Goal: Task Accomplishment & Management: Manage account settings

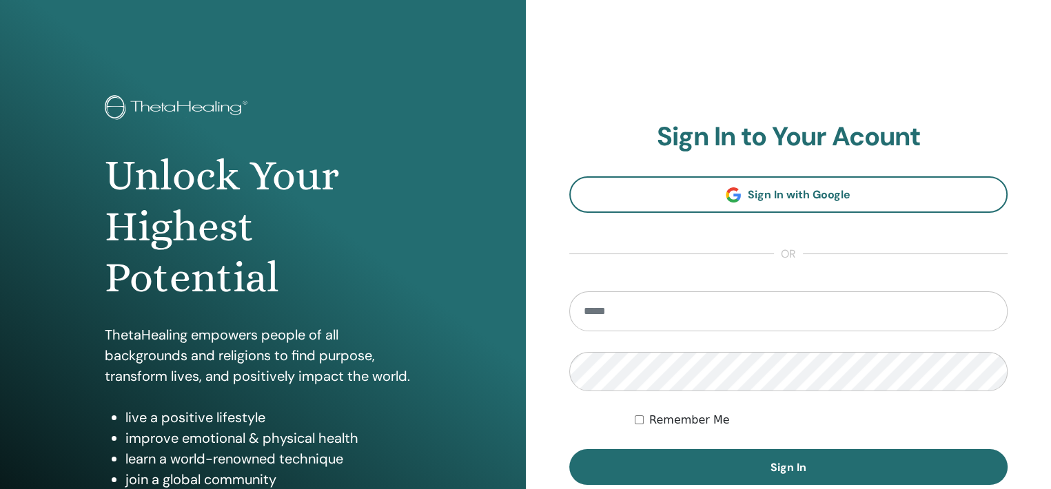
scroll to position [172, 0]
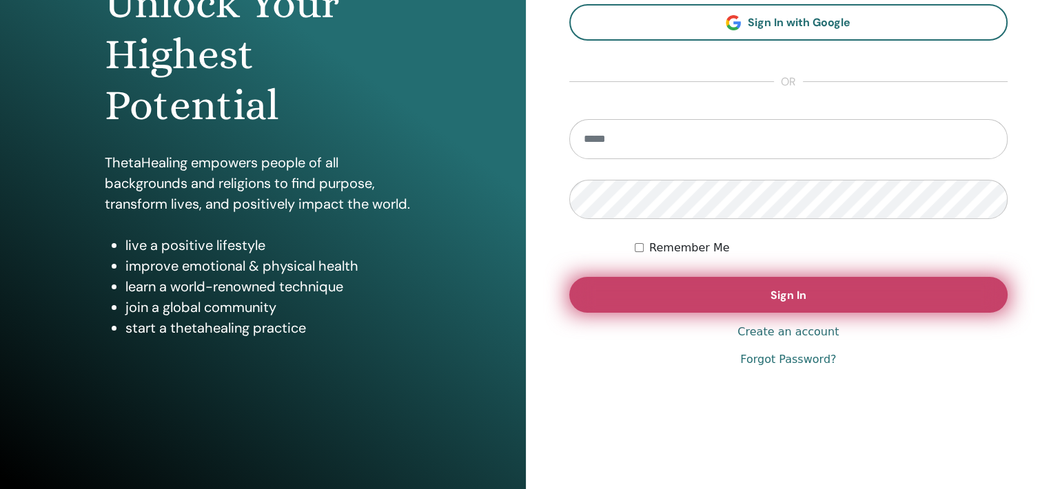
click at [737, 296] on button "Sign In" at bounding box center [788, 295] width 439 height 36
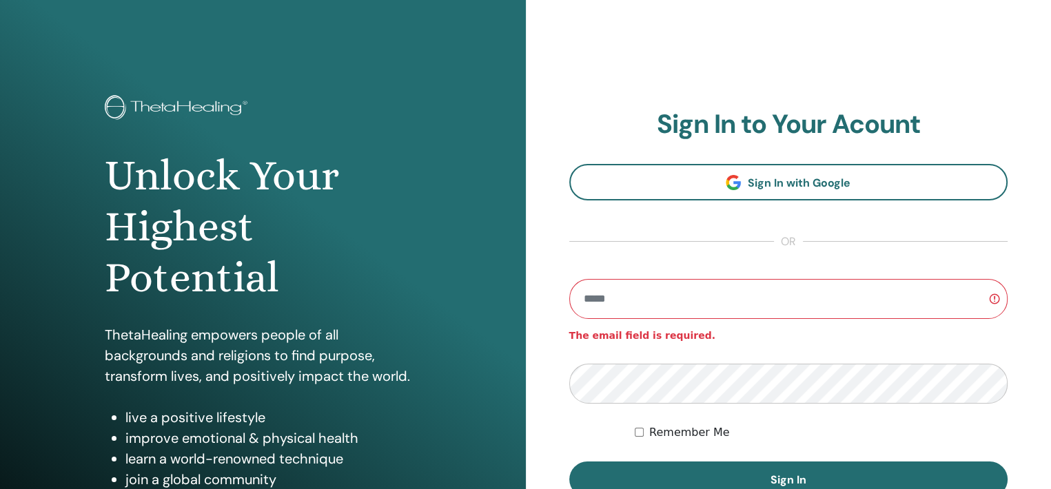
click at [707, 309] on input "email" at bounding box center [788, 299] width 439 height 40
type input "**********"
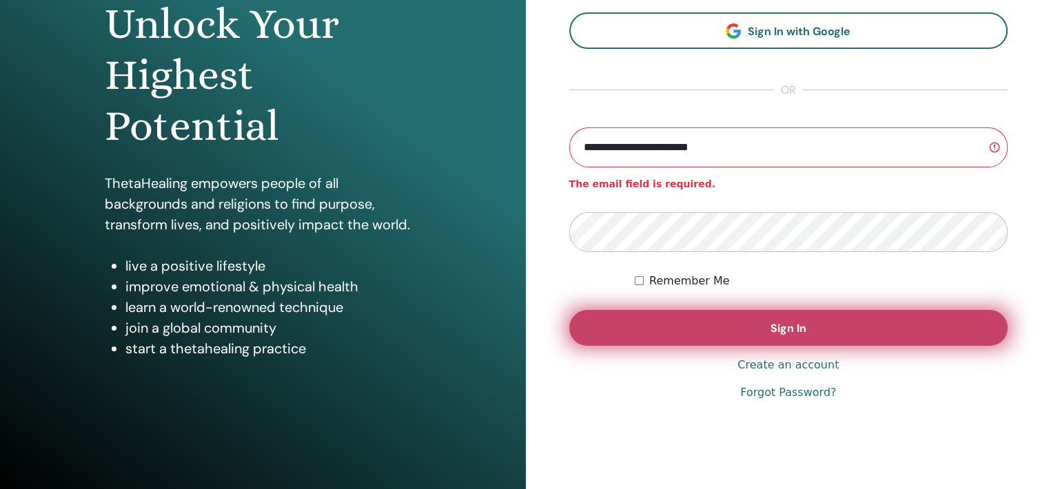
scroll to position [172, 0]
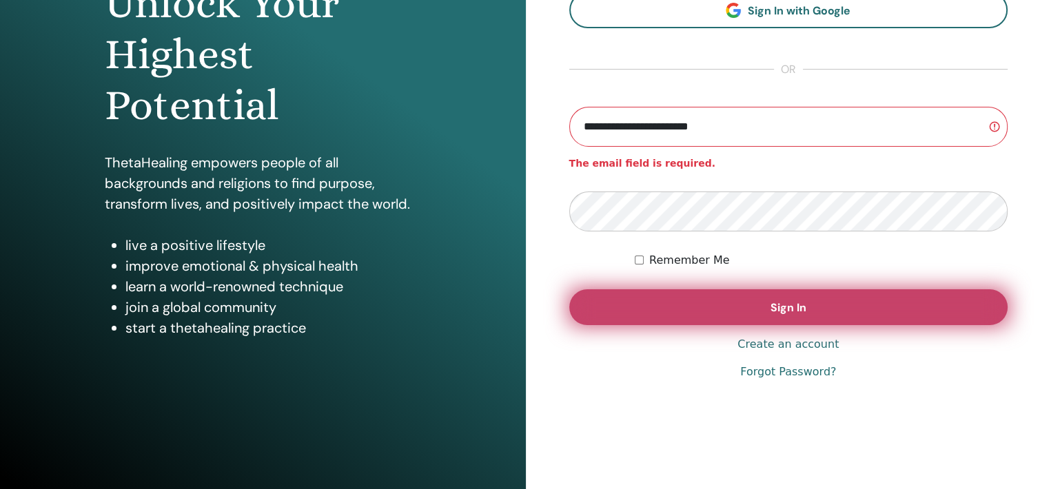
click at [750, 300] on button "Sign In" at bounding box center [788, 308] width 439 height 36
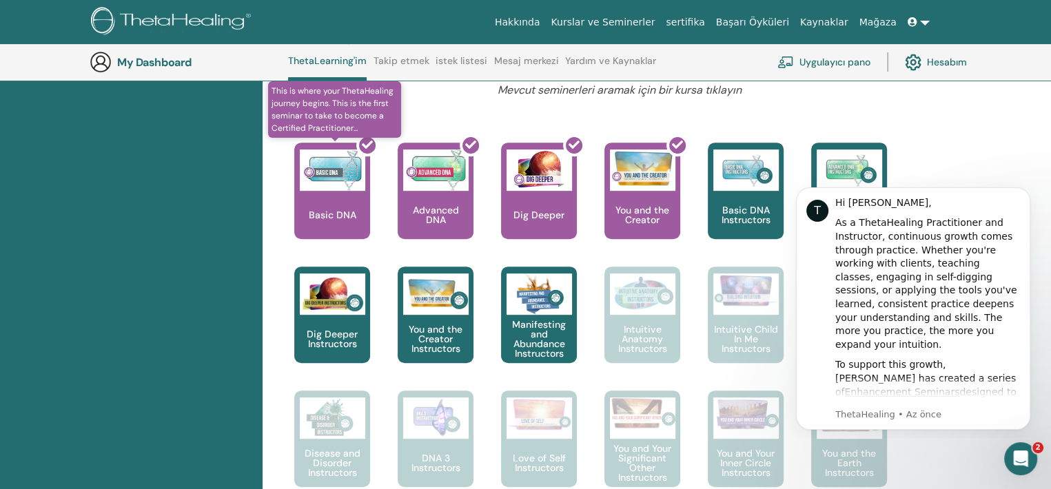
click at [336, 196] on div at bounding box center [341, 196] width 76 height 124
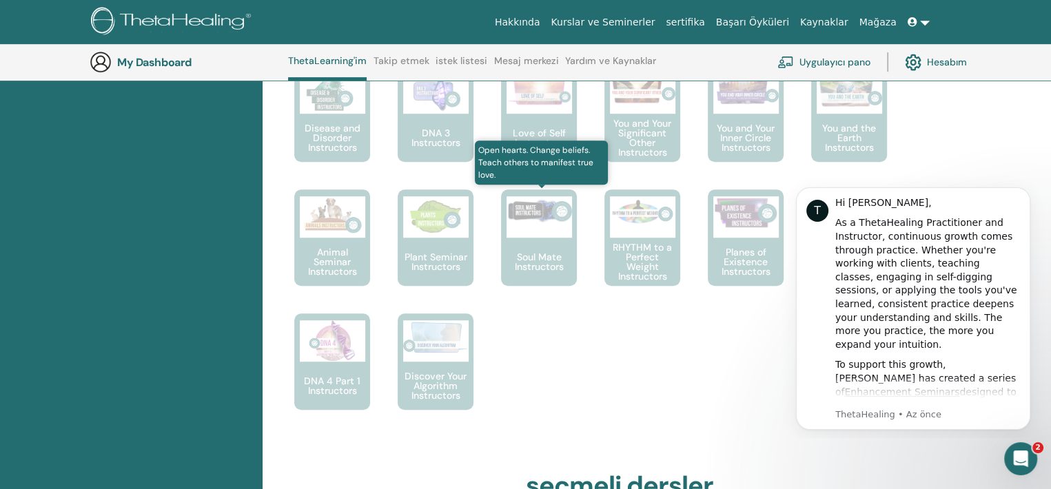
scroll to position [1208, 0]
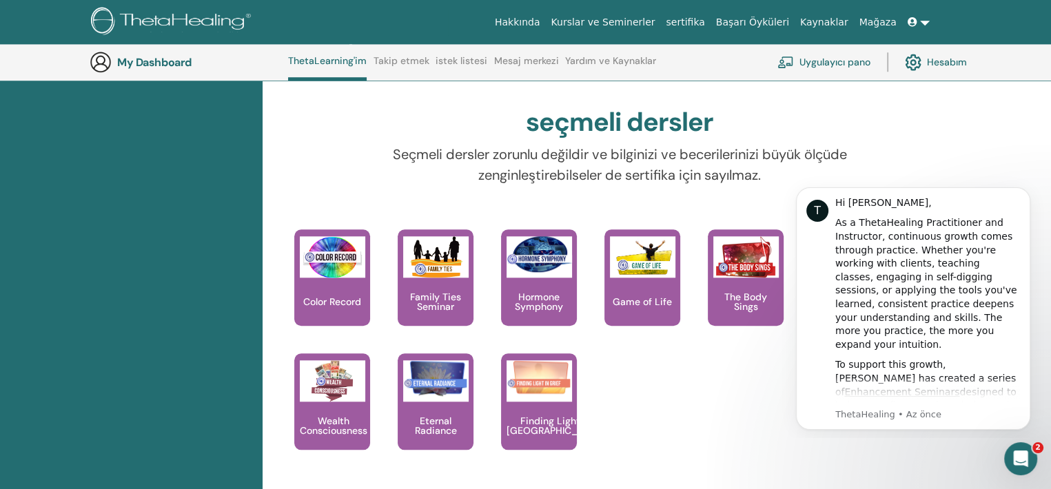
click at [942, 64] on link "Hesabım" at bounding box center [936, 62] width 62 height 30
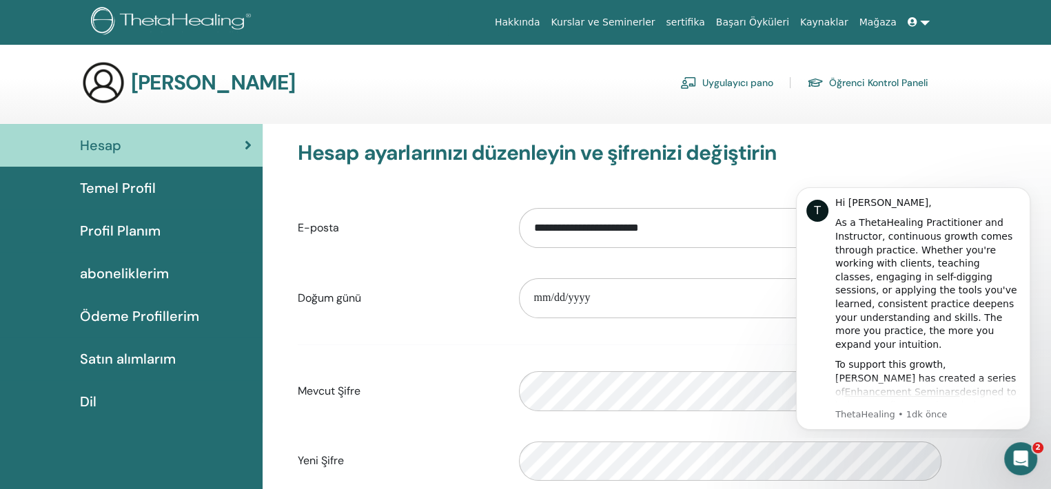
click at [148, 357] on span "Satın alımlarım" at bounding box center [128, 359] width 96 height 21
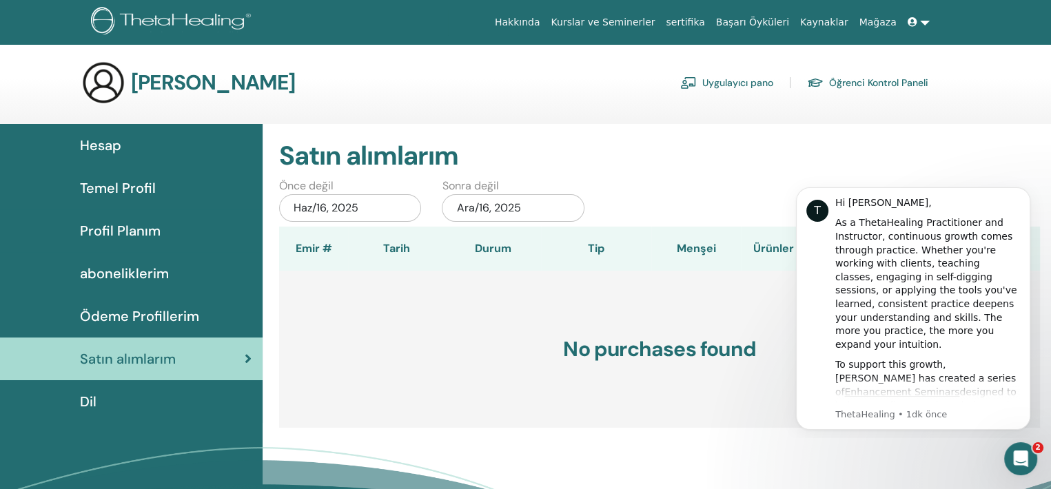
click at [133, 192] on span "Temel Profil" at bounding box center [118, 188] width 76 height 21
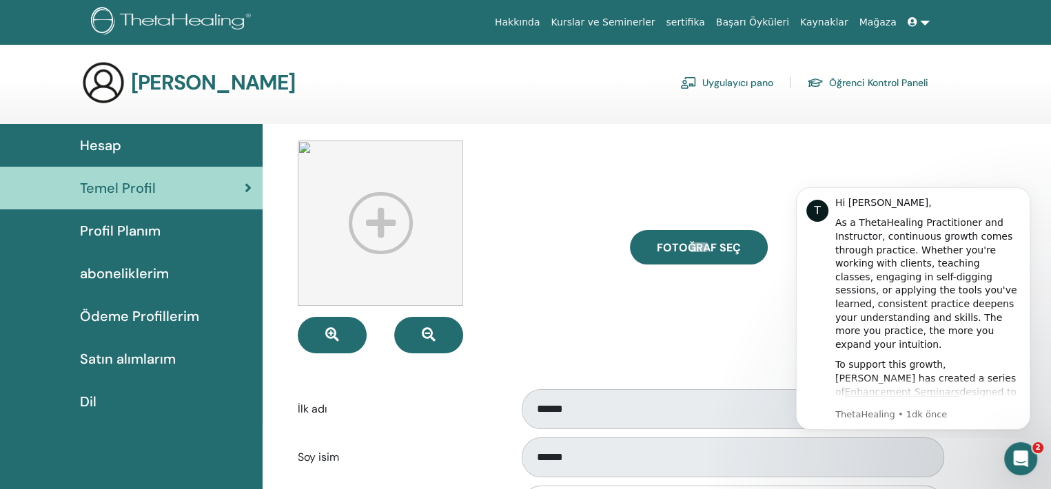
click at [651, 26] on link "Kurslar ve Seminerler" at bounding box center [602, 23] width 115 height 26
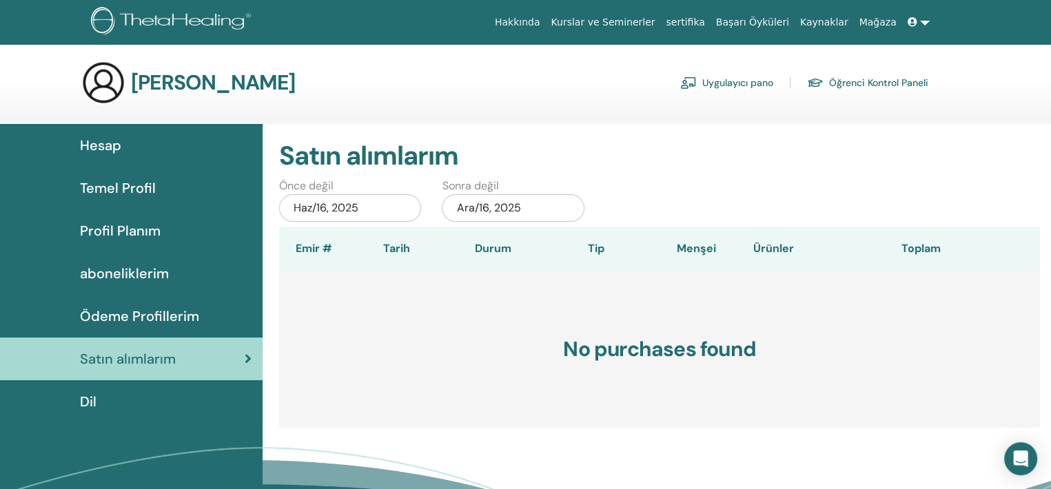
click at [710, 29] on link "sertifika" at bounding box center [685, 23] width 50 height 26
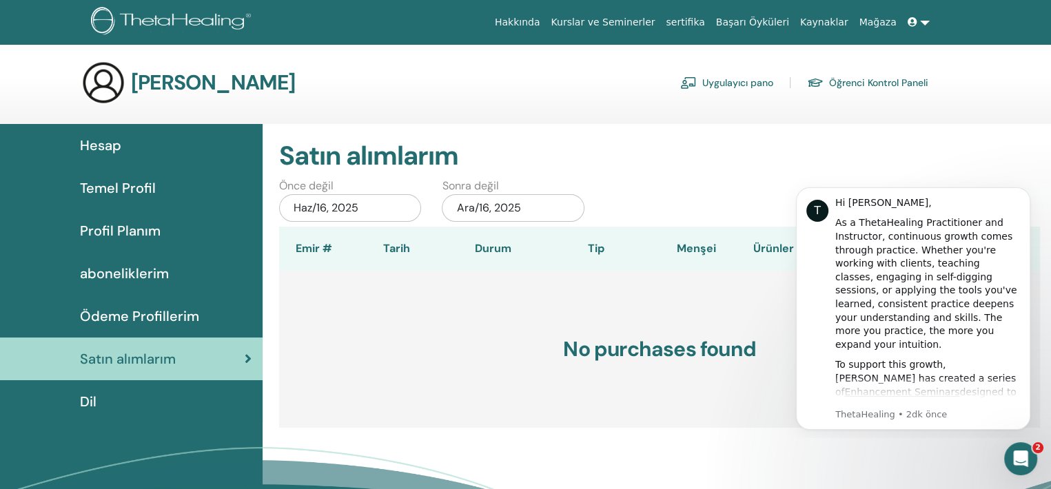
click at [710, 20] on link "sertifika" at bounding box center [685, 23] width 50 height 26
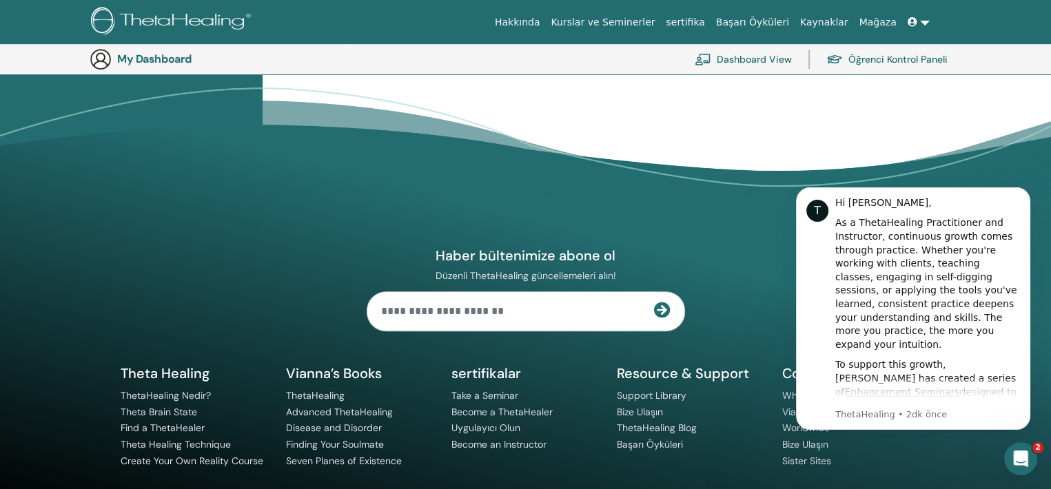
scroll to position [444, 0]
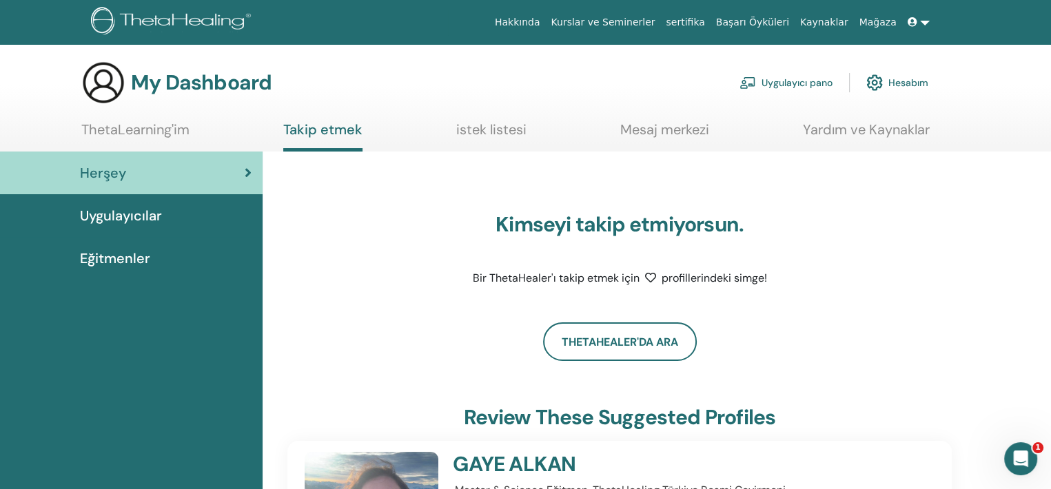
click at [920, 19] on span at bounding box center [914, 22] width 12 height 11
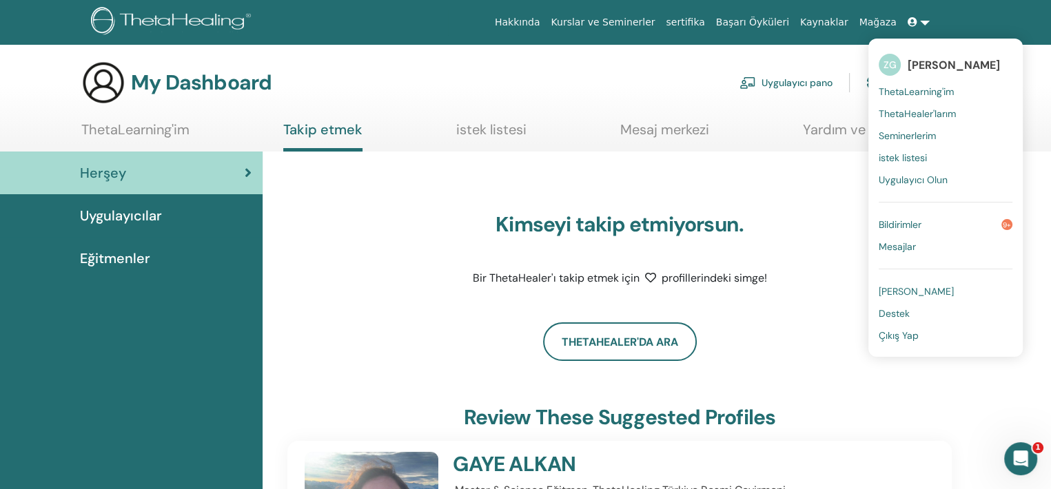
click at [890, 228] on span "Bildirimler" at bounding box center [900, 225] width 43 height 12
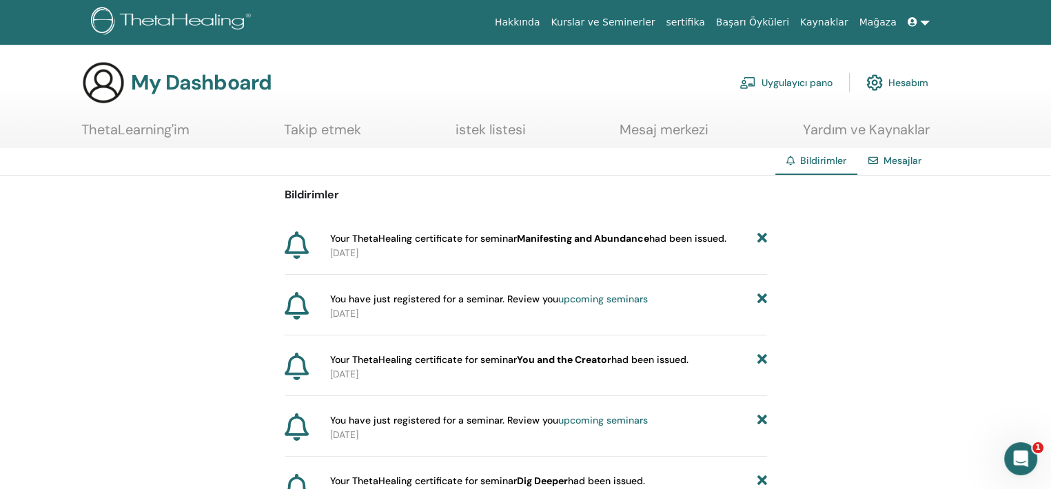
click at [922, 21] on link at bounding box center [918, 23] width 33 height 26
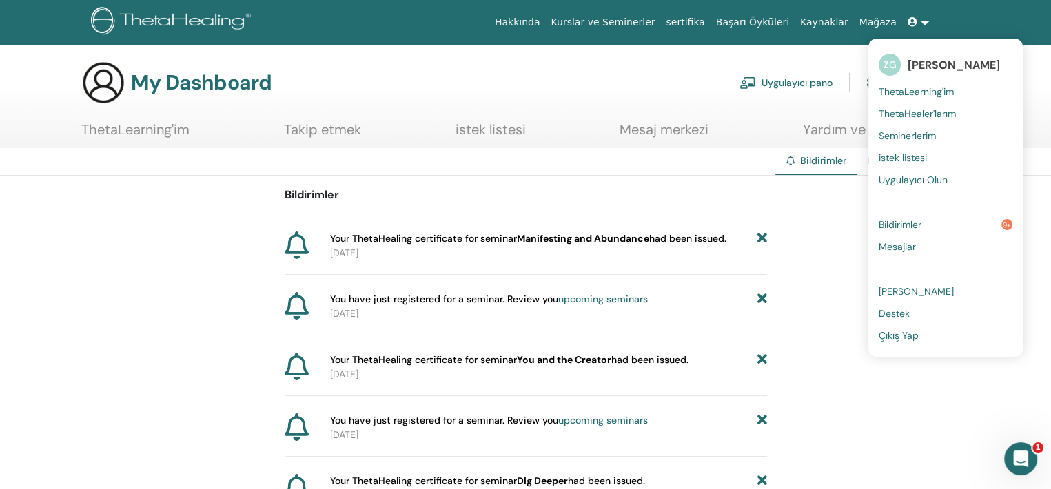
click at [922, 21] on link at bounding box center [918, 23] width 33 height 26
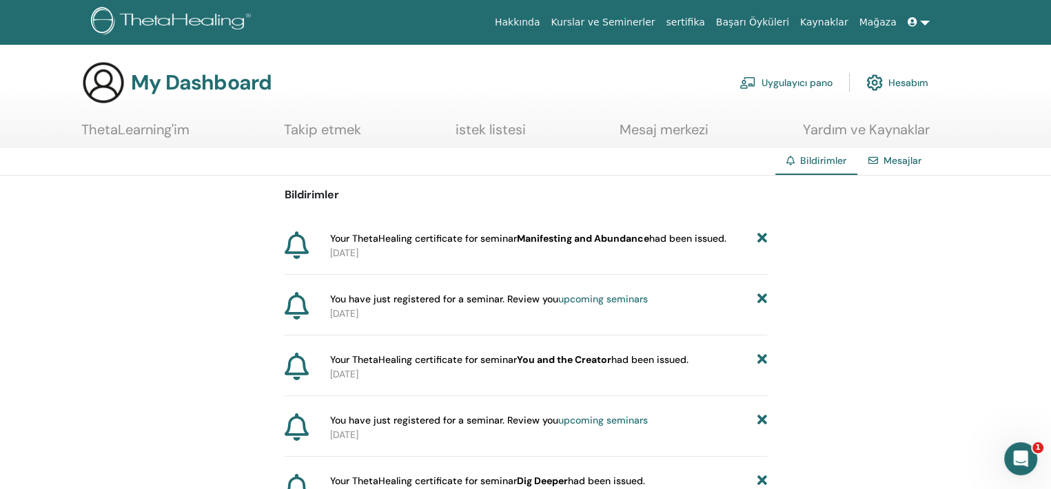
click at [898, 88] on link "Hesabım" at bounding box center [898, 83] width 62 height 30
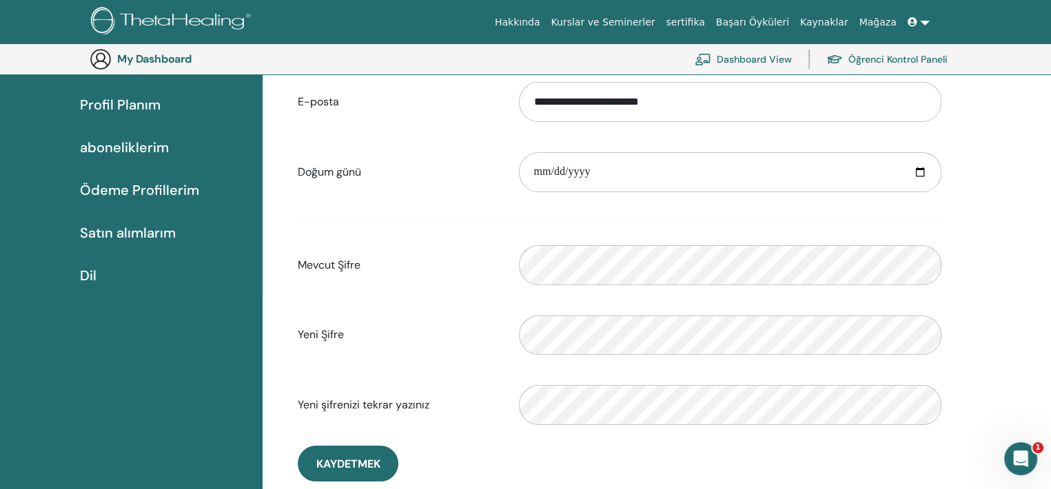
scroll to position [152, 0]
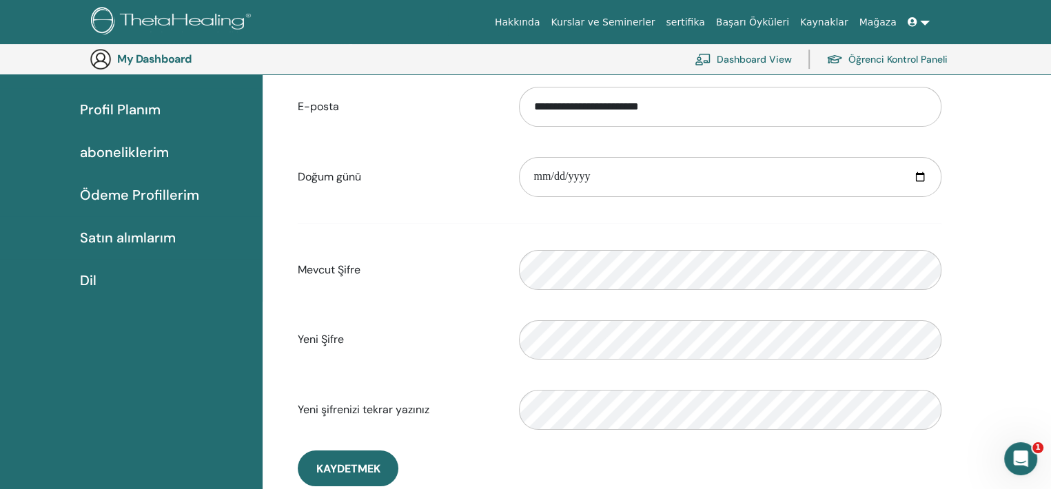
click at [130, 108] on span "Profil Planım" at bounding box center [120, 109] width 81 height 21
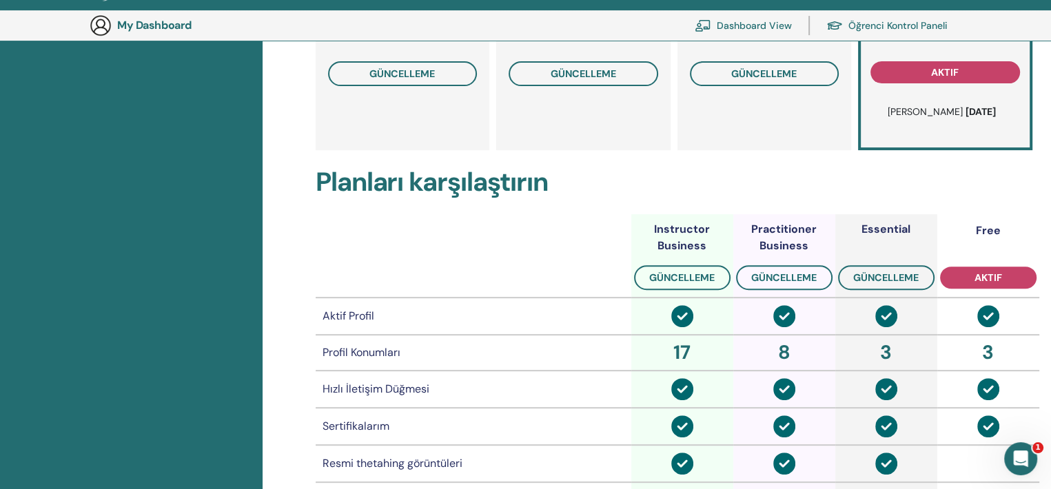
scroll to position [168, 0]
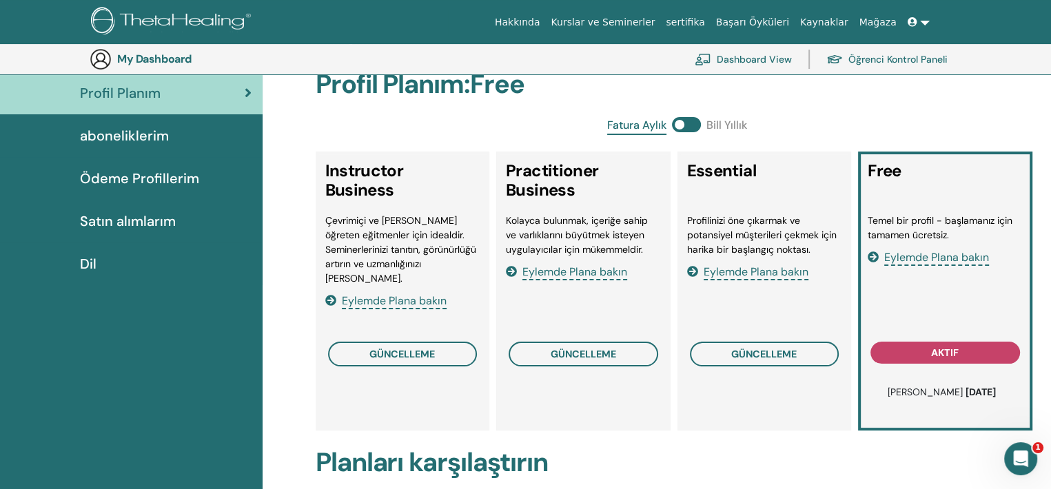
click at [170, 134] on div "aboneliklerim" at bounding box center [131, 135] width 241 height 21
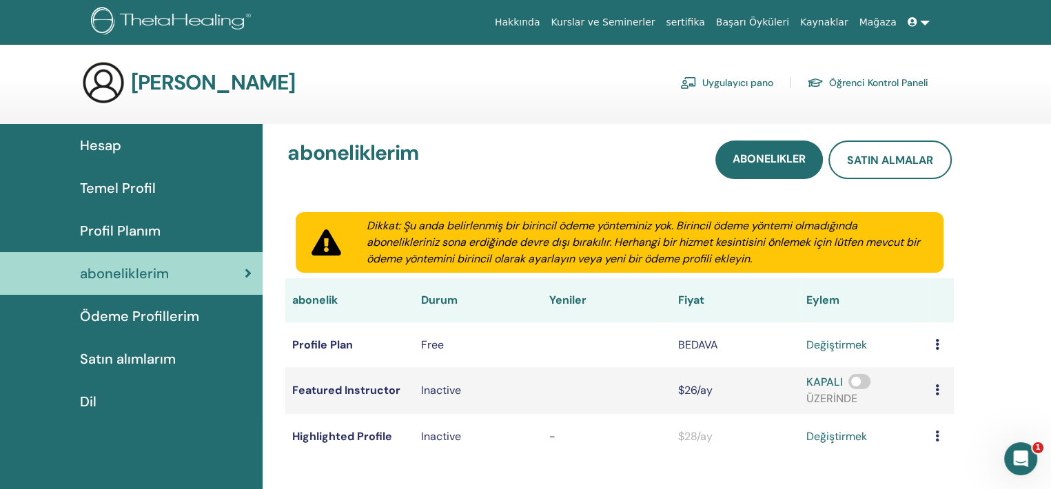
click at [623, 27] on link "Kurslar ve Seminerler" at bounding box center [602, 23] width 115 height 26
